Goal: Check status: Check status

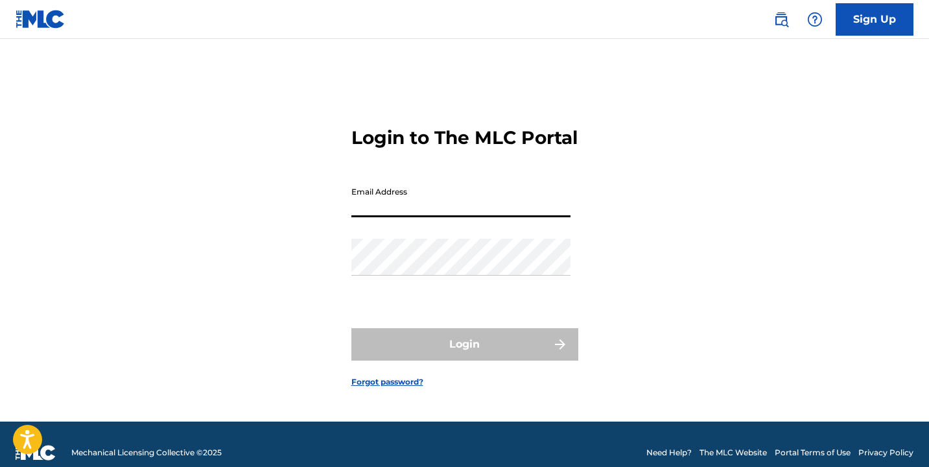
type input "[EMAIL_ADDRESS][DOMAIN_NAME]"
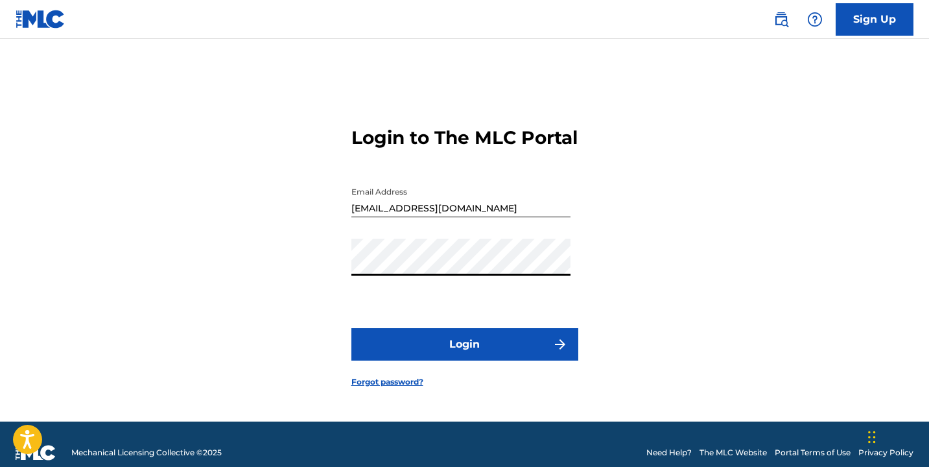
click at [452, 352] on button "Login" at bounding box center [464, 344] width 227 height 32
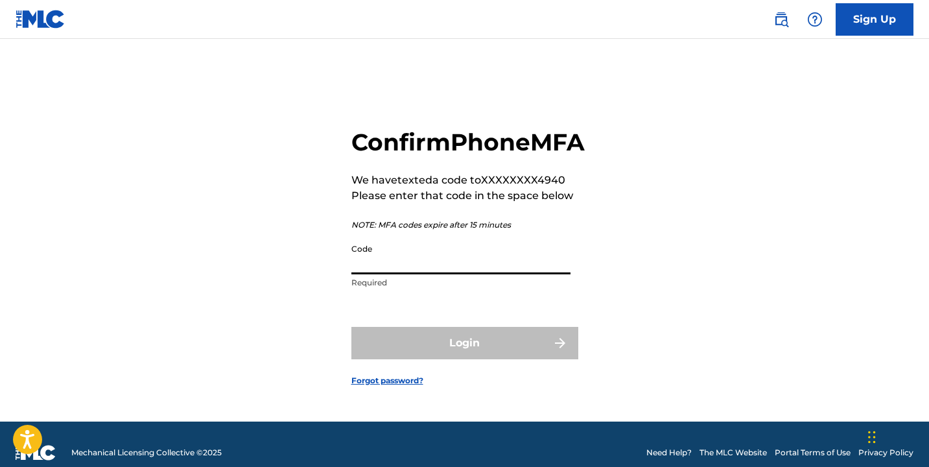
click at [417, 274] on input "Code" at bounding box center [460, 255] width 219 height 37
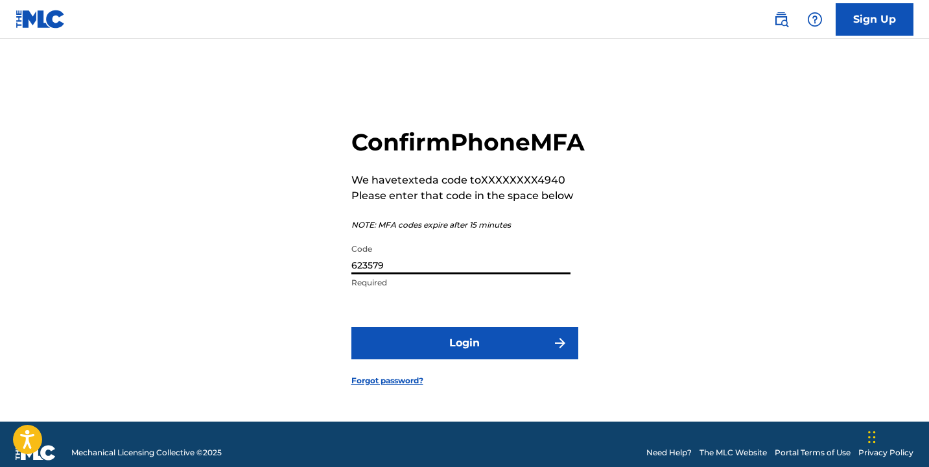
type input "623579"
click at [351, 327] on button "Login" at bounding box center [464, 343] width 227 height 32
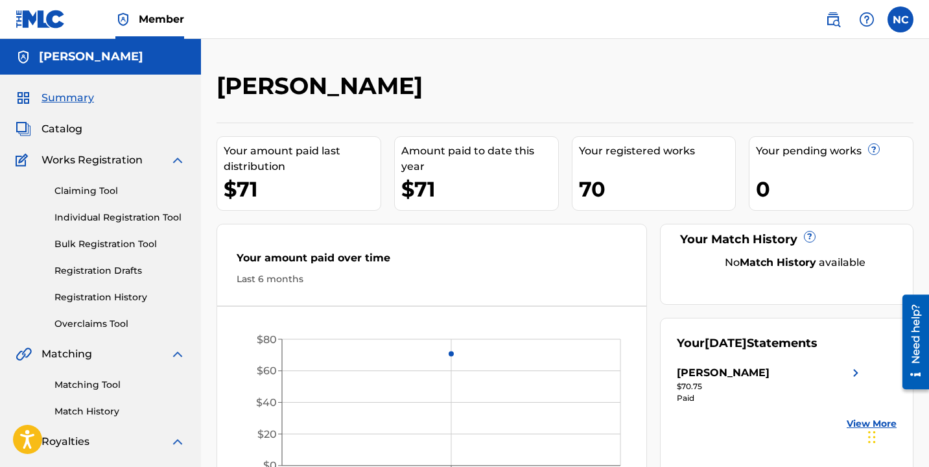
click at [115, 298] on link "Registration History" at bounding box center [119, 297] width 131 height 14
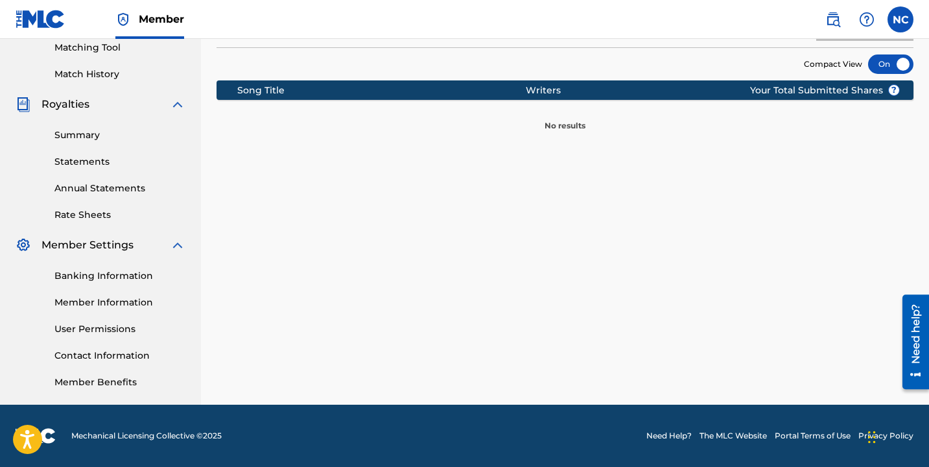
scroll to position [71, 0]
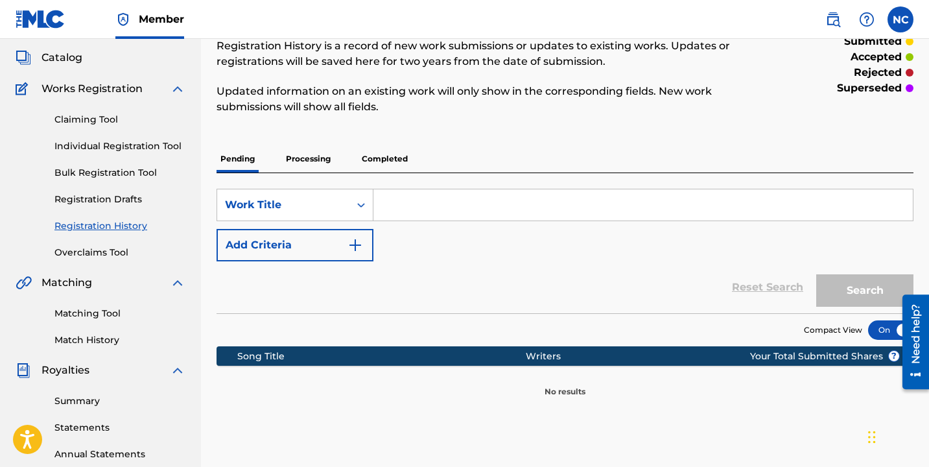
click at [320, 154] on p "Processing" at bounding box center [308, 158] width 52 height 27
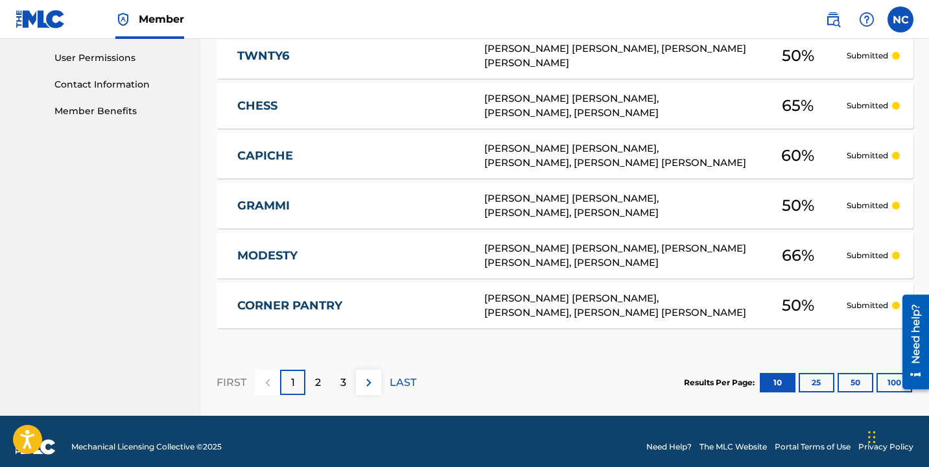
scroll to position [619, 0]
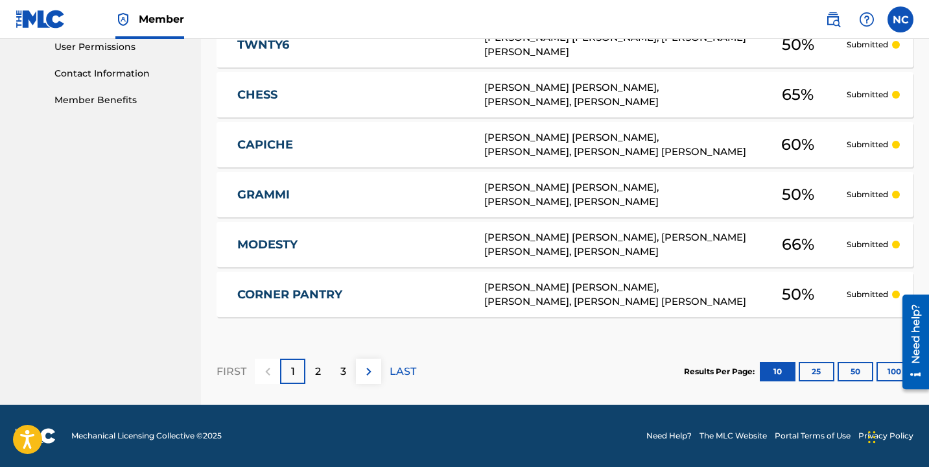
click at [367, 374] on img at bounding box center [369, 372] width 16 height 16
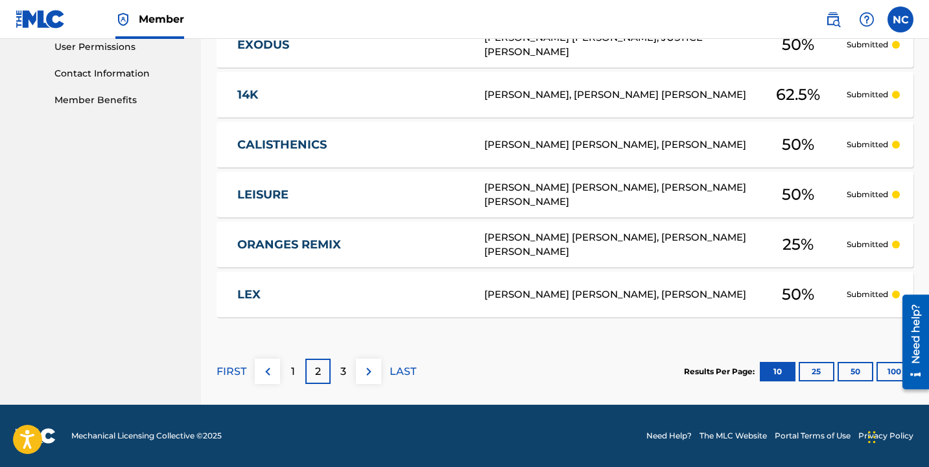
click at [359, 367] on button at bounding box center [368, 370] width 25 height 25
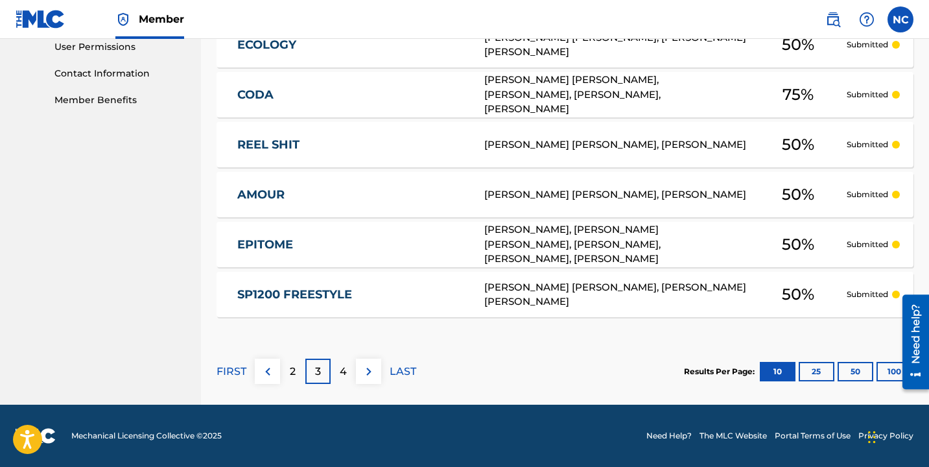
click at [365, 379] on button at bounding box center [368, 370] width 25 height 25
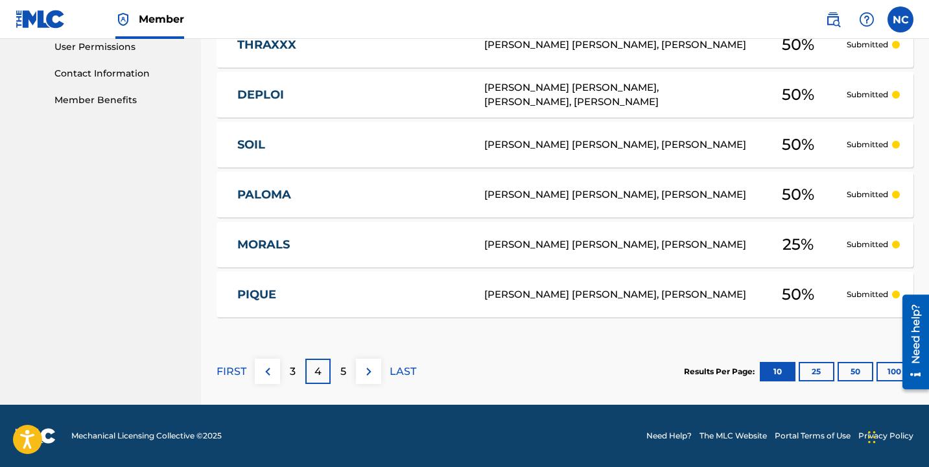
click at [367, 370] on img at bounding box center [369, 372] width 16 height 16
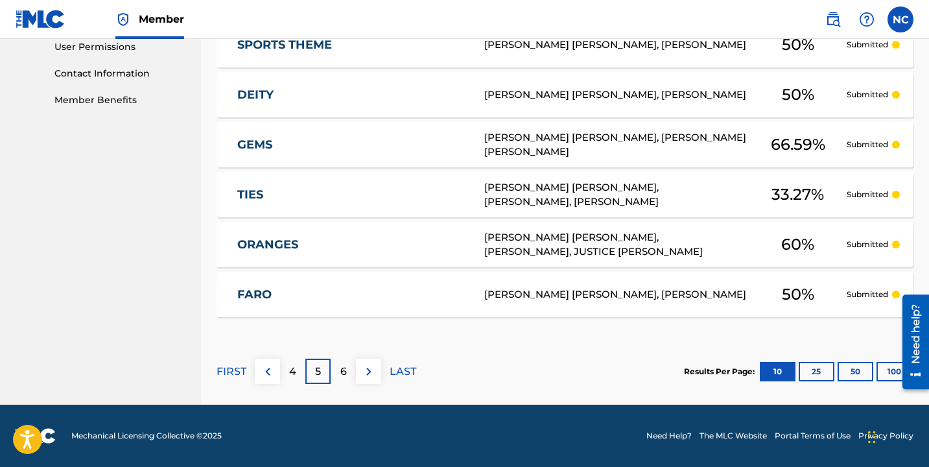
click at [366, 372] on img at bounding box center [369, 372] width 16 height 16
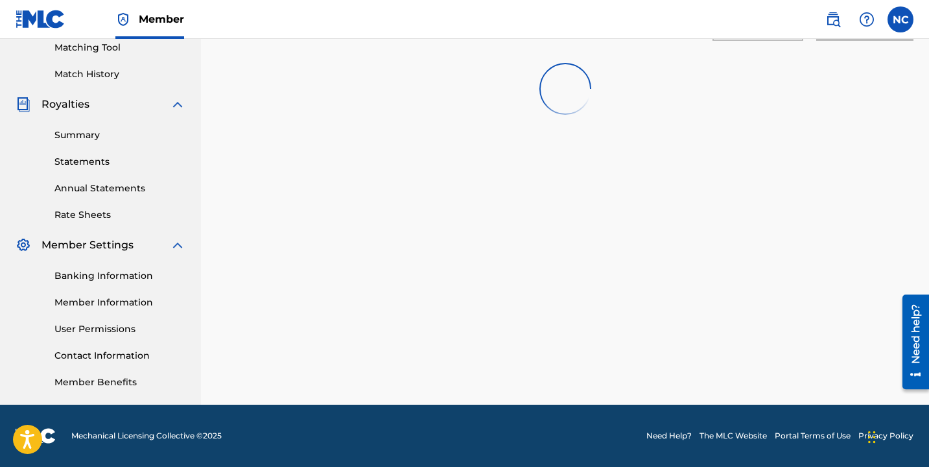
scroll to position [337, 0]
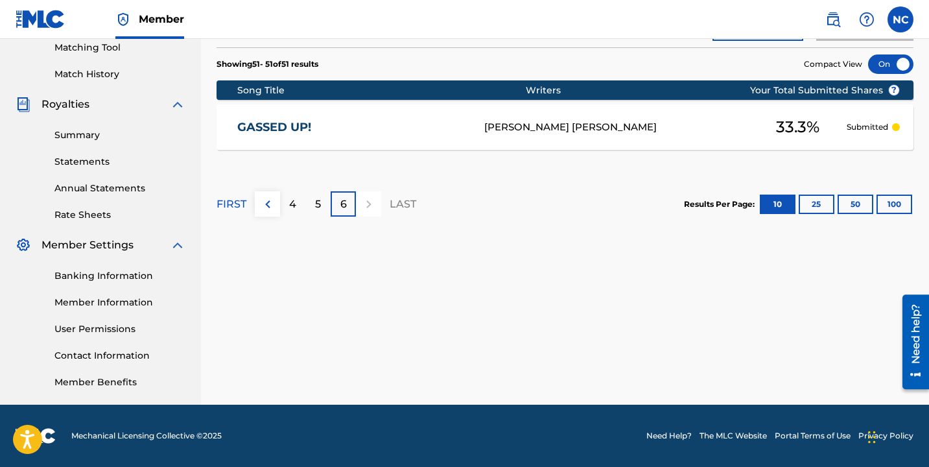
click at [274, 204] on img at bounding box center [268, 204] width 16 height 16
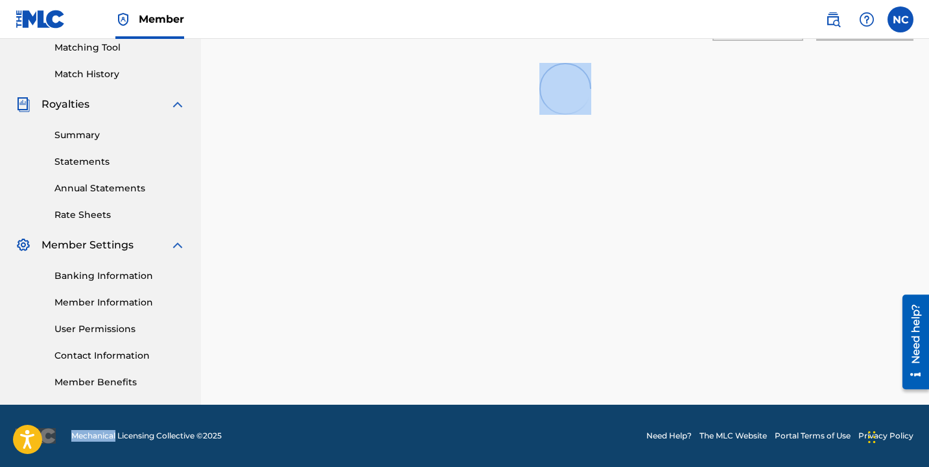
click at [274, 204] on div "Registration History Registration History is a record of new work submissions o…" at bounding box center [565, 69] width 728 height 670
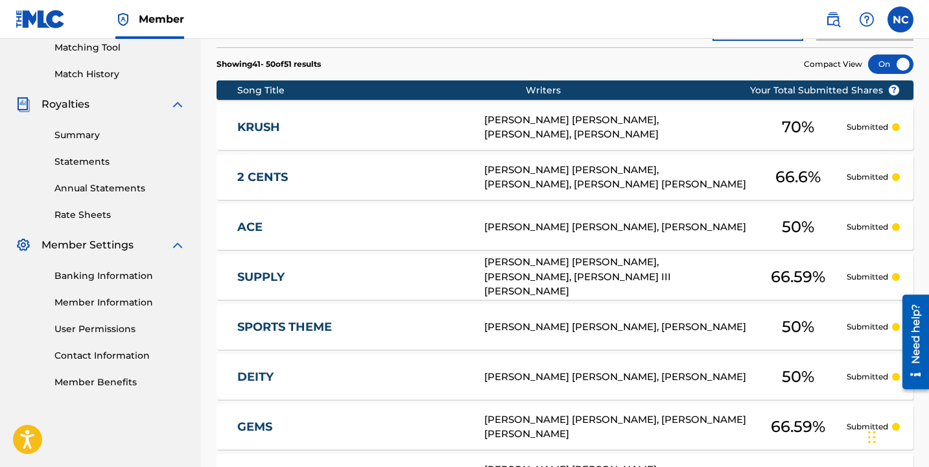
click at [414, 60] on section "Showing 41 - 50 of 51 results Compact View" at bounding box center [564, 60] width 697 height 27
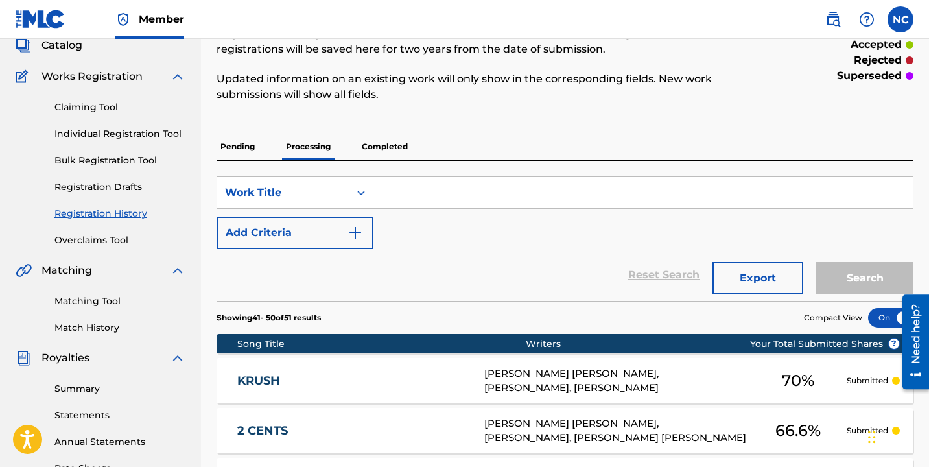
scroll to position [0, 0]
